Goal: Transaction & Acquisition: Purchase product/service

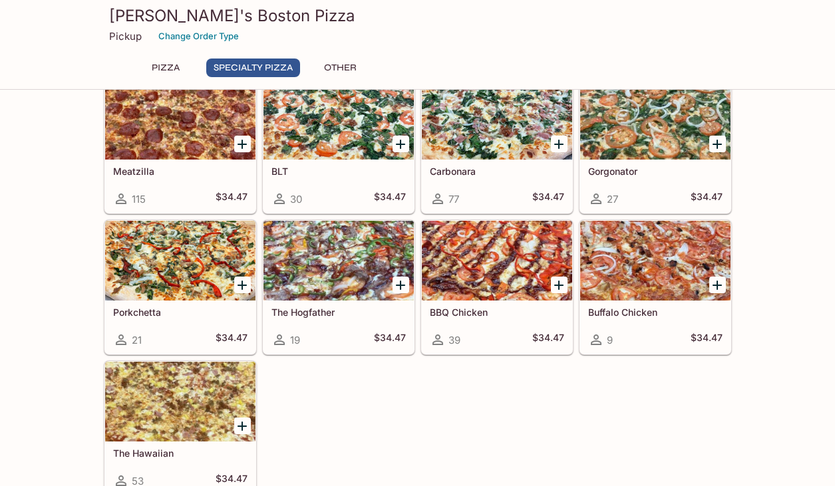
scroll to position [686, 0]
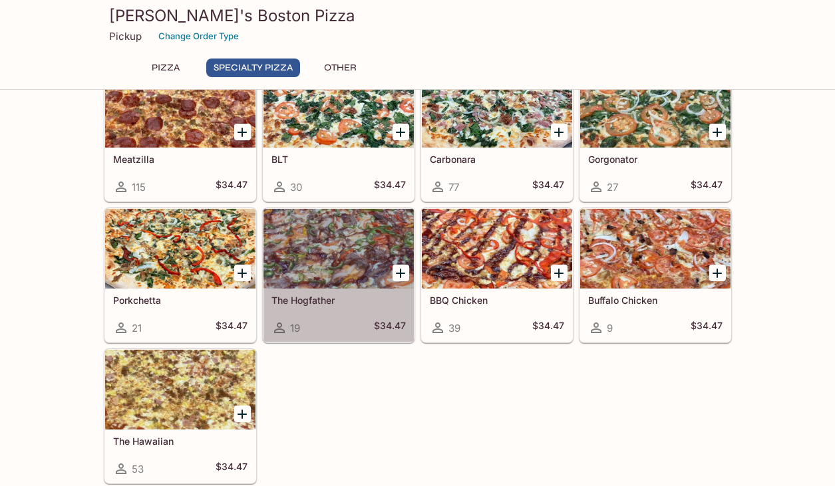
click at [325, 237] on div at bounding box center [338, 249] width 150 height 80
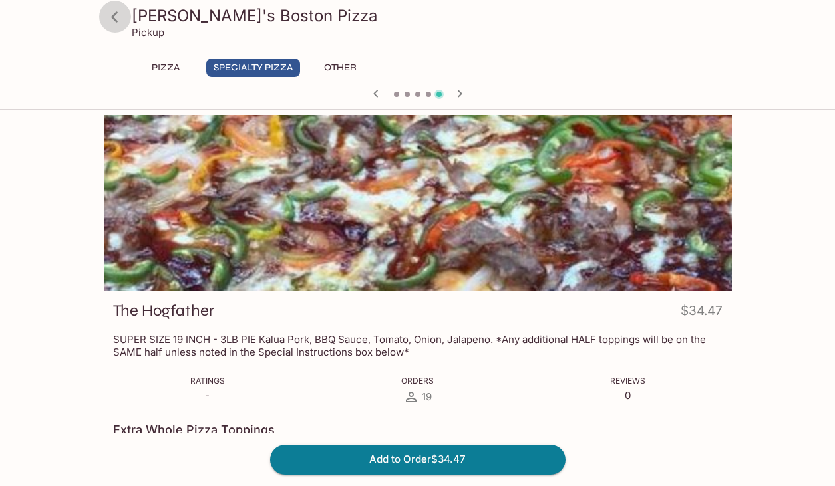
click at [114, 11] on icon at bounding box center [114, 16] width 23 height 23
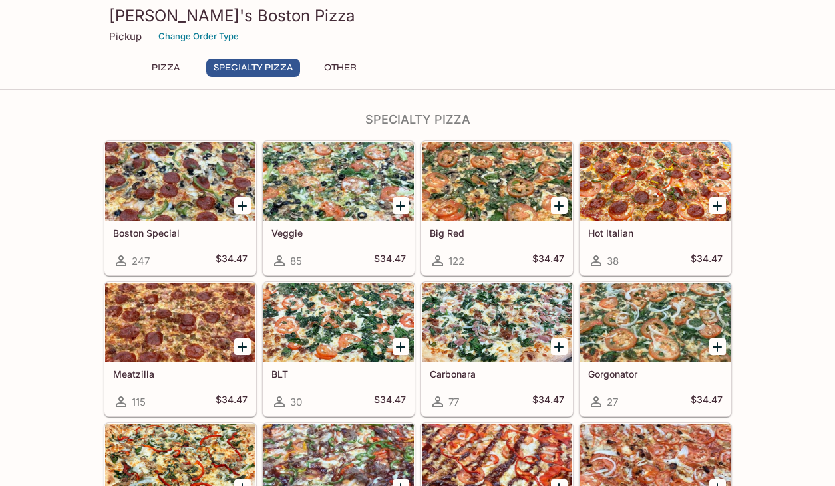
scroll to position [466, 0]
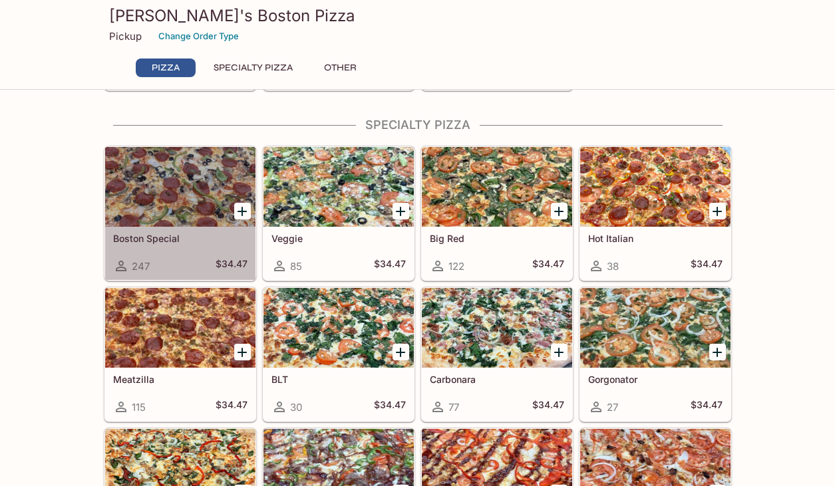
click at [138, 209] on div at bounding box center [180, 187] width 150 height 80
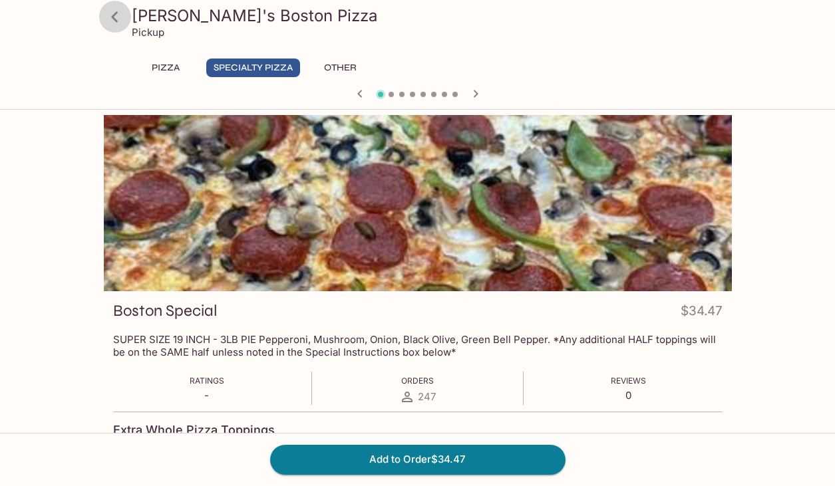
click at [113, 21] on icon at bounding box center [114, 16] width 23 height 23
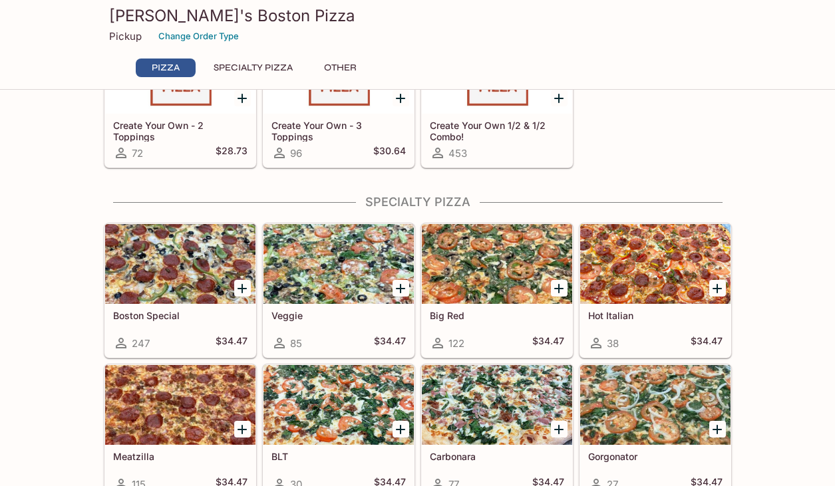
scroll to position [485, 0]
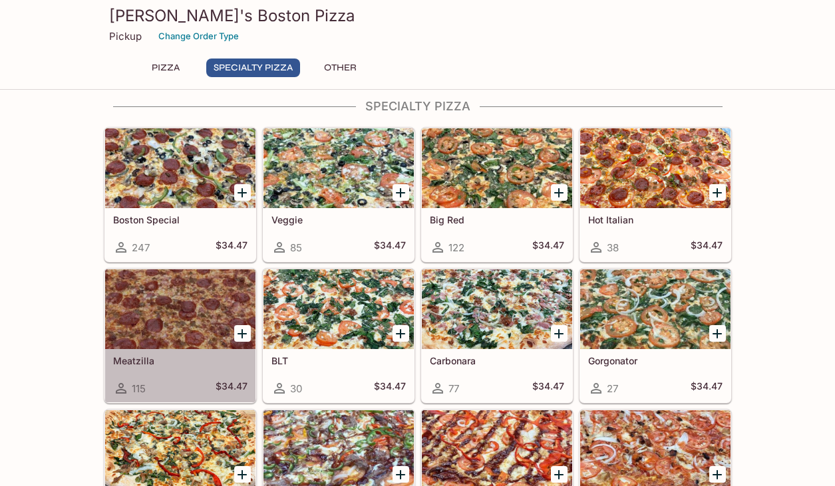
click at [151, 311] on div at bounding box center [180, 309] width 150 height 80
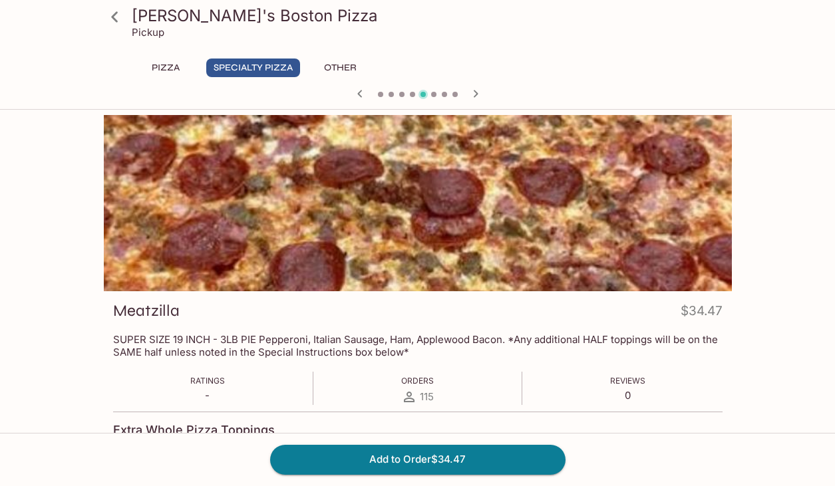
click at [116, 21] on icon at bounding box center [114, 16] width 7 height 11
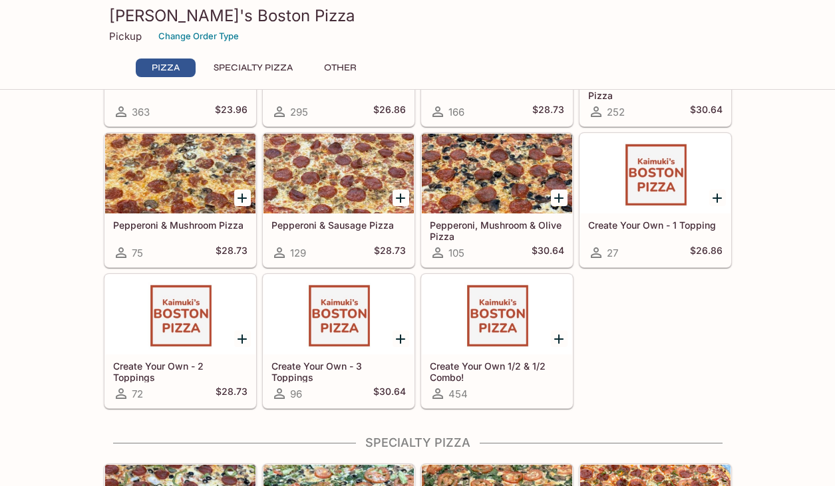
scroll to position [168, 0]
